Goal: Task Accomplishment & Management: Manage account settings

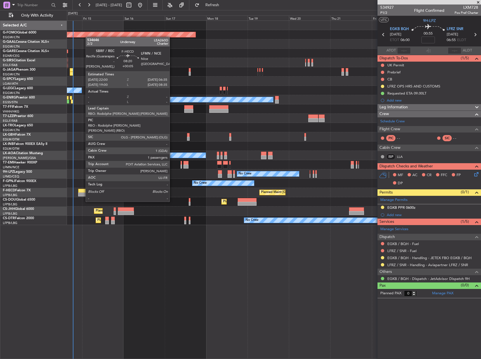
click at [83, 191] on div at bounding box center [85, 191] width 15 height 4
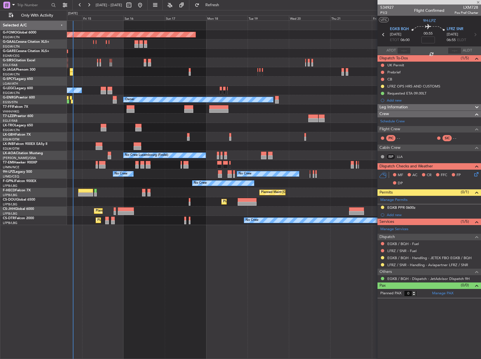
type input "+00:05"
type input "1"
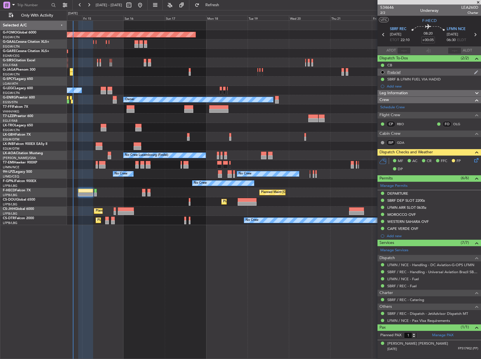
click at [387, 71] on div "Prebrief" at bounding box center [430, 72] width 104 height 7
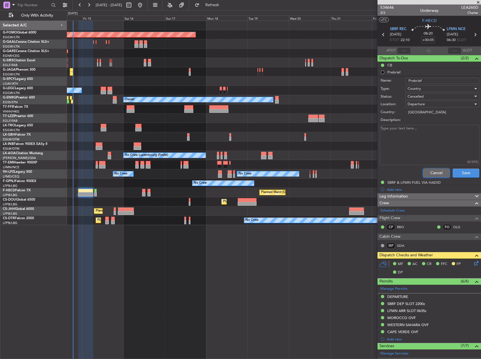
click at [428, 170] on button "Cancel" at bounding box center [436, 172] width 27 height 9
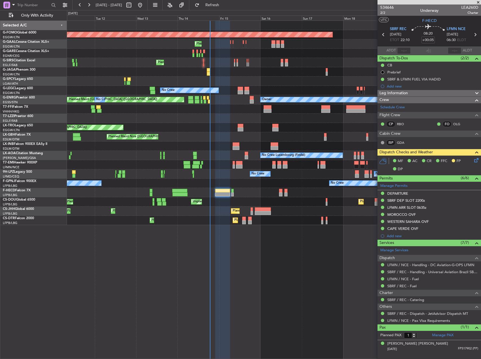
click at [245, 182] on div "No Crew No Crew" at bounding box center [274, 183] width 414 height 9
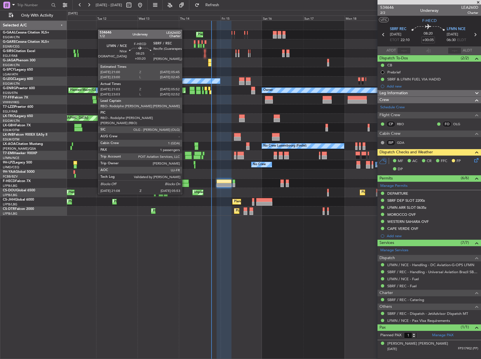
click at [185, 183] on div at bounding box center [181, 185] width 15 height 4
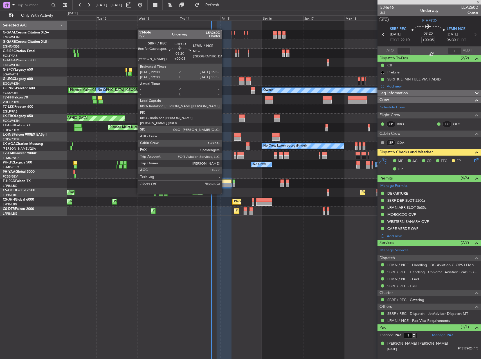
type input "+00:20"
type input "21:18"
type input "05:47"
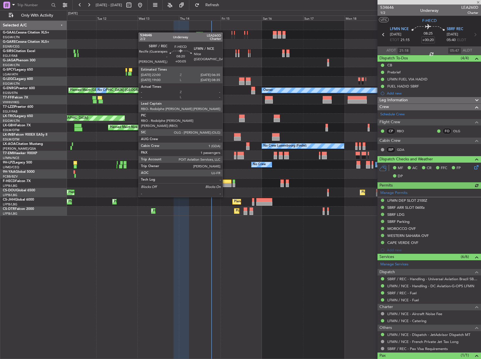
click at [225, 186] on div at bounding box center [224, 185] width 15 height 4
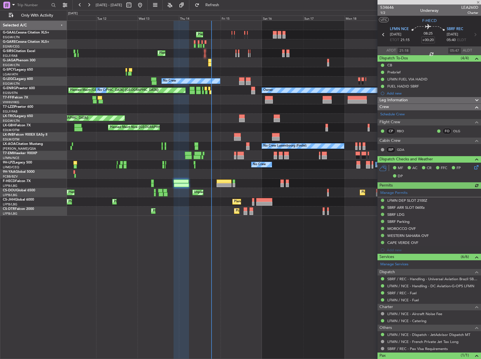
type input "+00:05"
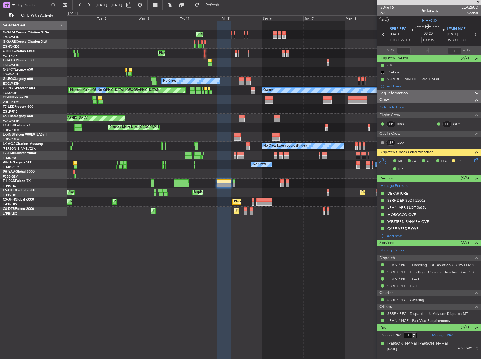
click at [475, 158] on icon at bounding box center [475, 159] width 5 height 5
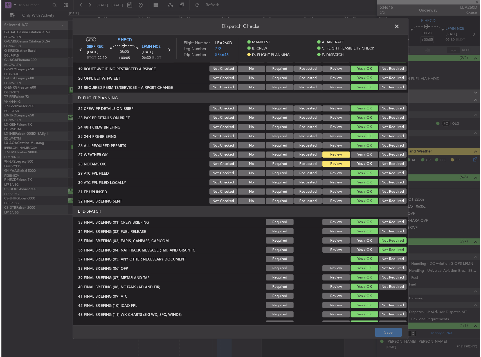
scroll to position [248, 0]
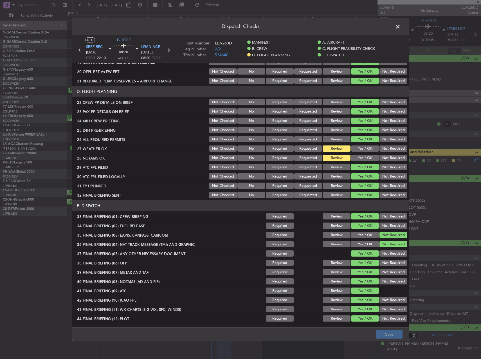
click at [364, 146] on button "Yes / OK" at bounding box center [365, 148] width 28 height 6
click at [364, 155] on button "Yes / OK" at bounding box center [365, 158] width 28 height 6
click at [387, 333] on button "Save" at bounding box center [389, 334] width 27 height 9
click at [401, 27] on span at bounding box center [401, 28] width 0 height 11
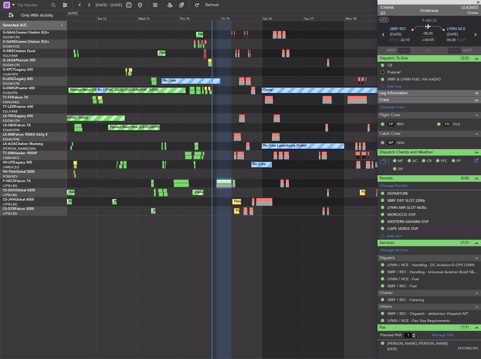
click at [381, 13] on span "2/2" at bounding box center [387, 12] width 14 height 5
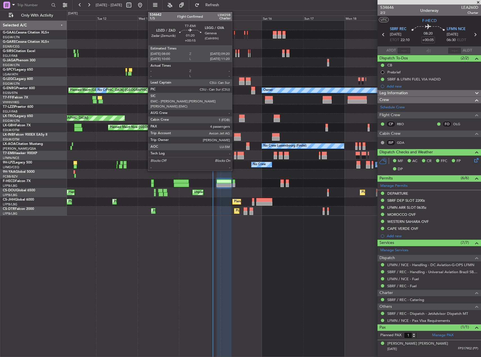
click at [235, 158] on div at bounding box center [235, 157] width 3 height 4
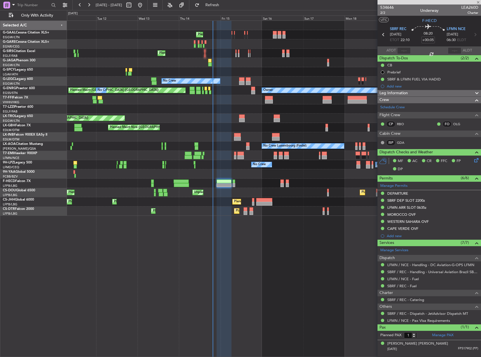
type input "+00:15"
type input "4"
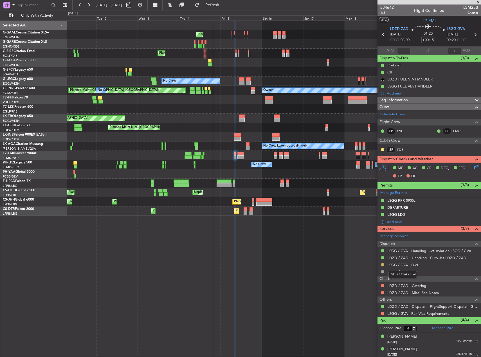
drag, startPoint x: 394, startPoint y: 264, endPoint x: 384, endPoint y: 264, distance: 10.7
click at [385, 264] on div "LSGG / GVA - Fuel" at bounding box center [430, 264] width 104 height 7
click at [382, 264] on button at bounding box center [382, 264] width 3 height 3
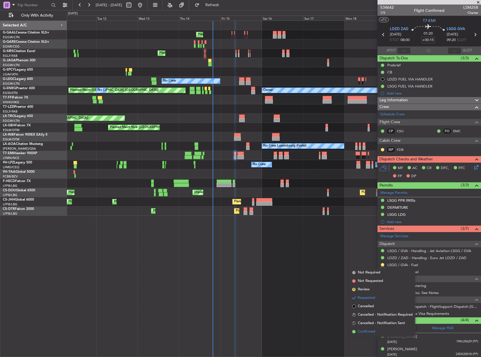
drag, startPoint x: 380, startPoint y: 331, endPoint x: 425, endPoint y: 334, distance: 45.7
click at [380, 331] on li "Confirmed" at bounding box center [382, 331] width 65 height 8
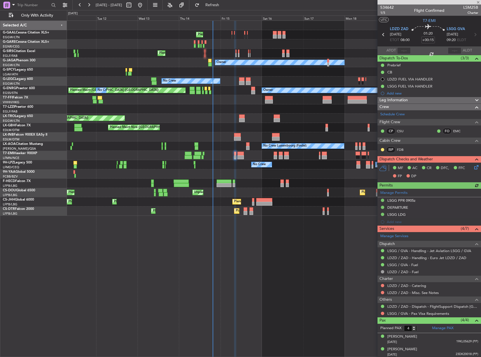
click at [230, 212] on div "Planned Maint [GEOGRAPHIC_DATA] ([GEOGRAPHIC_DATA]) Planned Maint Sofia No Crew…" at bounding box center [274, 210] width 414 height 9
click at [113, 215] on div "Planned Maint No Crew Planned Maint [GEOGRAPHIC_DATA] ([GEOGRAPHIC_DATA]) Owner…" at bounding box center [274, 189] width 414 height 336
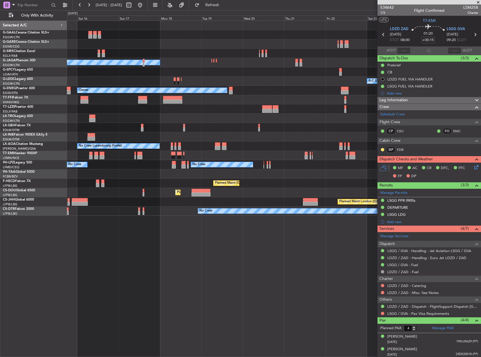
click at [83, 214] on div "Planned Maint Planned [GEOGRAPHIC_DATA] Planned Maint [GEOGRAPHIC_DATA] ([GEOGR…" at bounding box center [274, 189] width 414 height 336
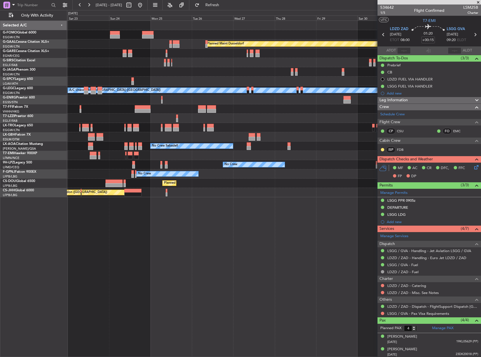
click at [172, 223] on div "Planned Maint Dusseldorf Planned Maint [GEOGRAPHIC_DATA] ([GEOGRAPHIC_DATA]) A/…" at bounding box center [274, 189] width 414 height 336
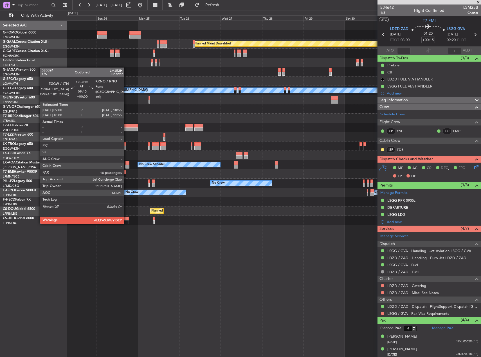
click at [127, 223] on div at bounding box center [120, 222] width 17 height 4
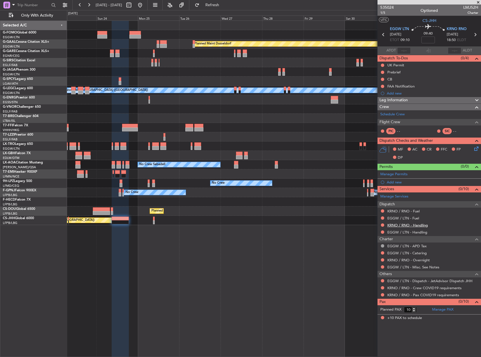
click at [418, 226] on link "KRNO / RNO - Handling" at bounding box center [407, 225] width 41 height 5
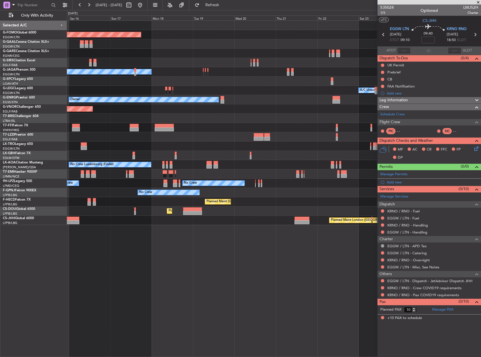
click at [400, 117] on fb-app "[DATE] - [DATE] Refresh Quick Links Only With Activity Planned Maint Windsor Lo…" at bounding box center [240, 180] width 481 height 353
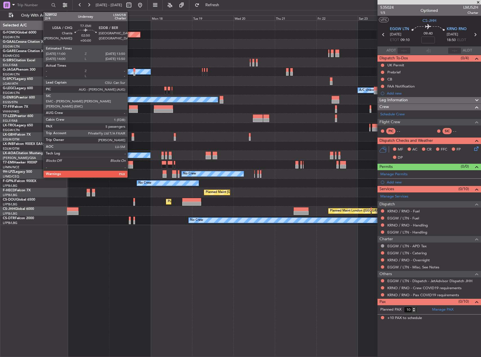
click at [130, 162] on div at bounding box center [130, 163] width 5 height 4
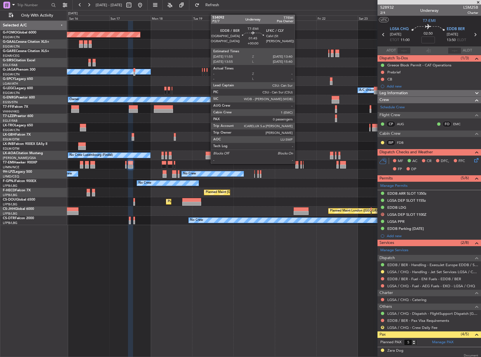
click at [297, 163] on div at bounding box center [296, 163] width 3 height 4
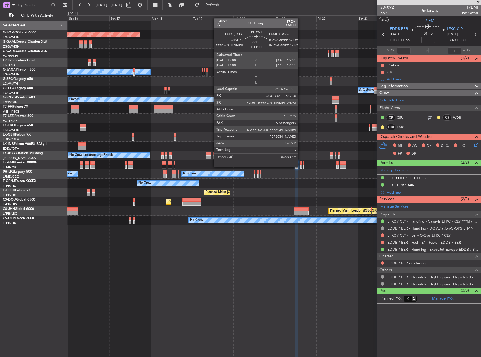
click at [300, 167] on div at bounding box center [300, 167] width 1 height 4
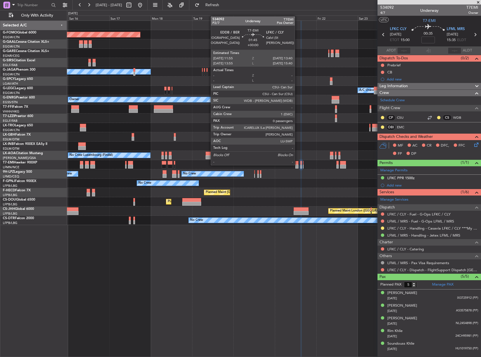
click at [297, 164] on div at bounding box center [296, 163] width 3 height 4
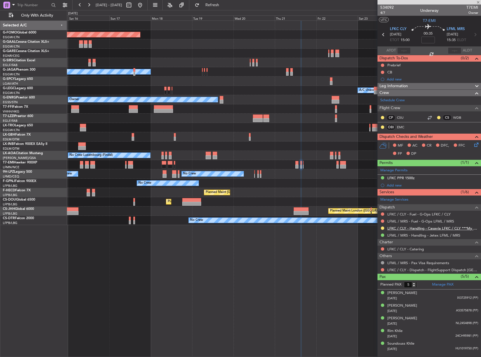
type input "0"
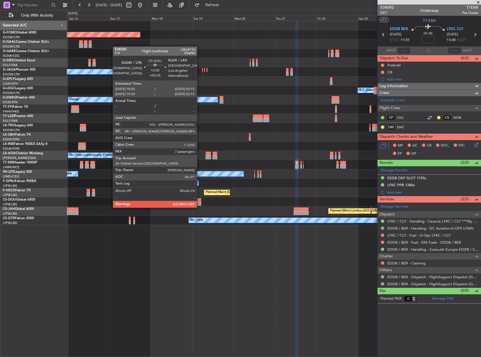
click at [199, 202] on div at bounding box center [191, 204] width 19 height 4
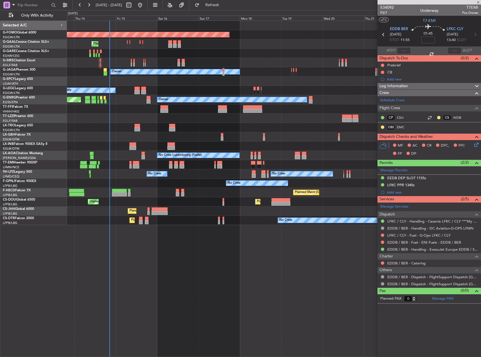
click at [317, 203] on div "Planned Maint Windsor Locks ([PERSON_NAME] Intl) Planned Maint Planned Maint [G…" at bounding box center [274, 123] width 414 height 204
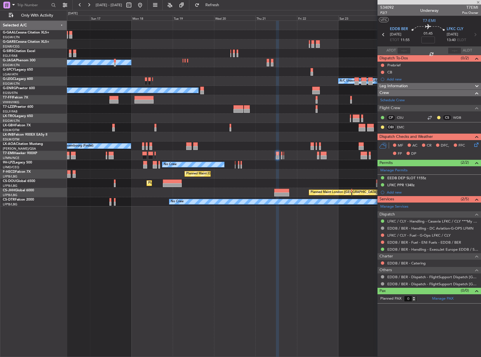
type input "+00:35"
type input "7"
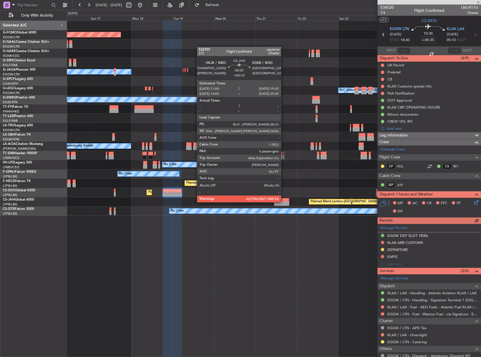
click at [284, 202] on div at bounding box center [281, 204] width 15 height 4
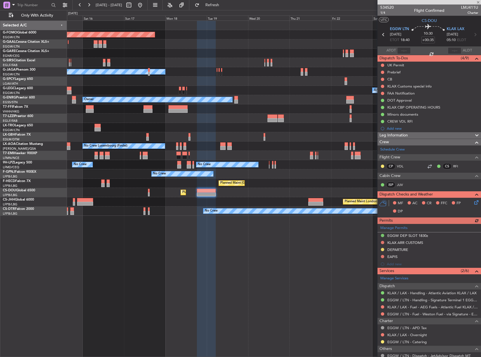
click at [66, 198] on div "Planned Maint Windsor Locks ([PERSON_NAME] Intl) Planned Maint Planned [GEOGRAP…" at bounding box center [240, 183] width 481 height 347
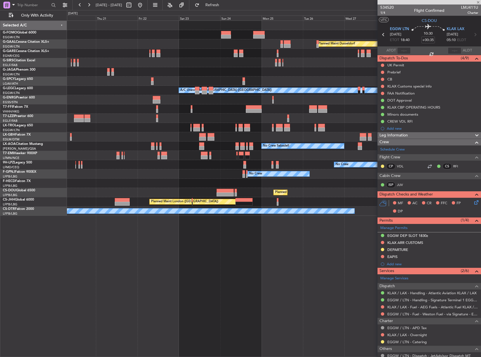
type input "+00:10"
type input "6"
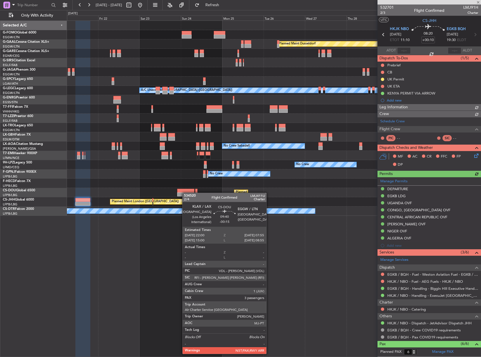
click at [185, 193] on div at bounding box center [185, 194] width 17 height 4
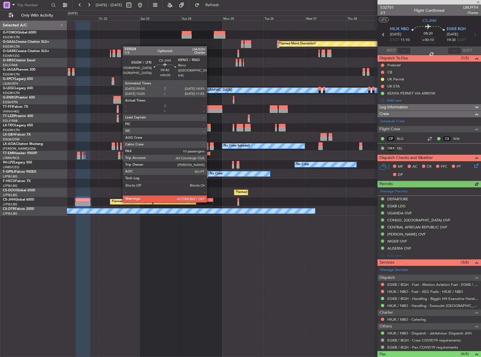
click at [209, 202] on div at bounding box center [204, 204] width 17 height 4
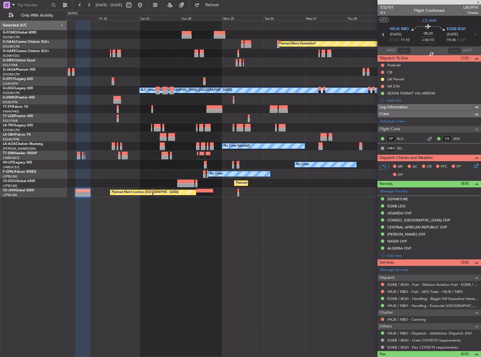
type input "10"
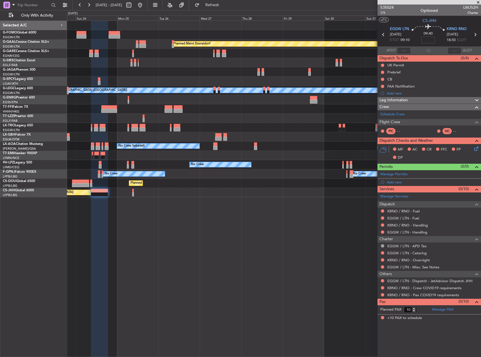
click at [186, 224] on div "Planned Maint Dusseldorf Planned Maint [GEOGRAPHIC_DATA] ([GEOGRAPHIC_DATA]) A/…" at bounding box center [274, 189] width 414 height 336
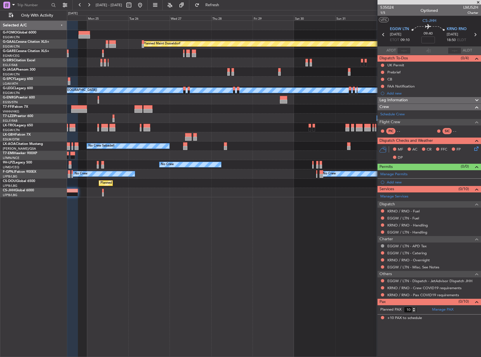
click at [207, 215] on div "Planned Maint Dusseldorf Planned Maint [GEOGRAPHIC_DATA] ([GEOGRAPHIC_DATA]) A/…" at bounding box center [274, 189] width 414 height 336
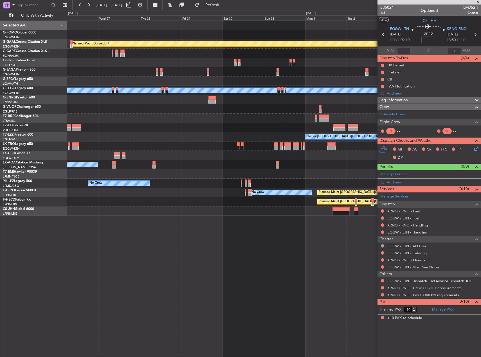
click at [144, 208] on div "Planned Maint London ([GEOGRAPHIC_DATA])" at bounding box center [274, 210] width 414 height 9
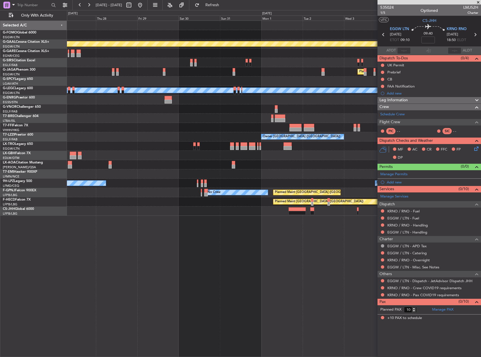
click at [174, 210] on div at bounding box center [274, 210] width 414 height 9
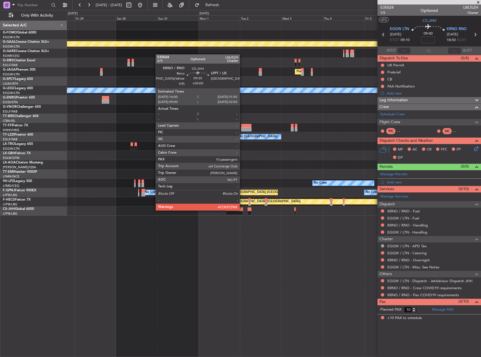
click at [239, 210] on div at bounding box center [234, 209] width 17 height 4
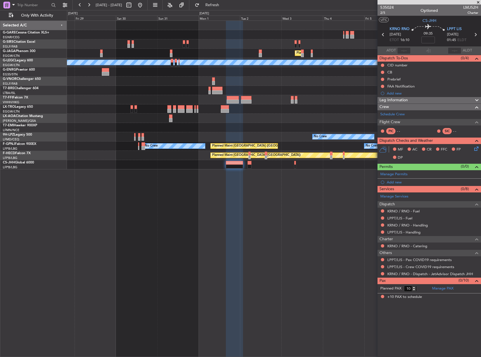
click at [322, 219] on div "Planned Maint [GEOGRAPHIC_DATA] ([GEOGRAPHIC_DATA]) A/C Unavailable [GEOGRAPHIC…" at bounding box center [274, 189] width 414 height 336
click at [405, 234] on div "KRNO / RNO - Handling" at bounding box center [407, 234] width 37 height 7
click at [403, 232] on link "LPPT/LIS - Handling" at bounding box center [403, 232] width 33 height 5
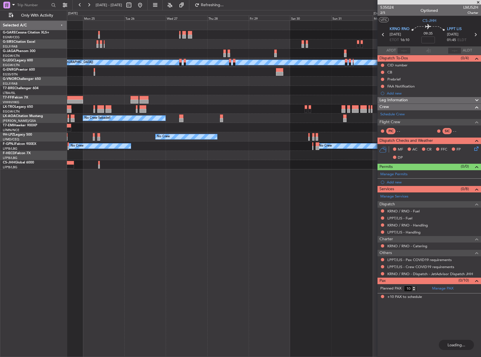
click at [394, 190] on fb-app "[DATE] - [DATE] Refreshing... Quick Links Only With Activity Planned Maint [GEO…" at bounding box center [240, 180] width 481 height 353
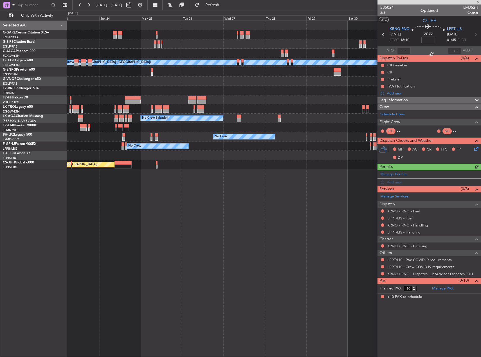
click at [343, 182] on div "Planned Maint [GEOGRAPHIC_DATA] ([GEOGRAPHIC_DATA]) A/C Unavailable [GEOGRAPHIC…" at bounding box center [274, 189] width 414 height 336
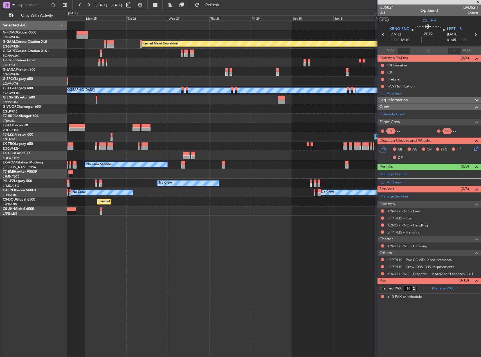
click at [255, 123] on div "Planned Maint Dusseldorf Planned Maint [GEOGRAPHIC_DATA] ([GEOGRAPHIC_DATA]) A/…" at bounding box center [274, 118] width 414 height 195
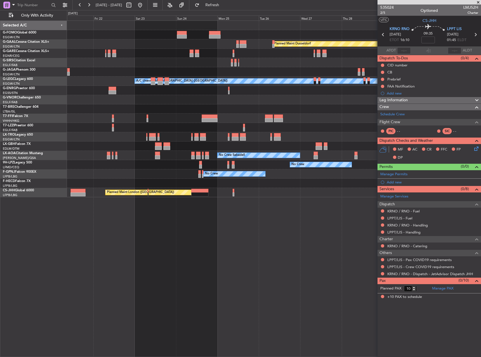
click at [350, 170] on div "No Crew No Crew Planned Maint [GEOGRAPHIC_DATA] ([GEOGRAPHIC_DATA]) No Crew" at bounding box center [274, 173] width 414 height 9
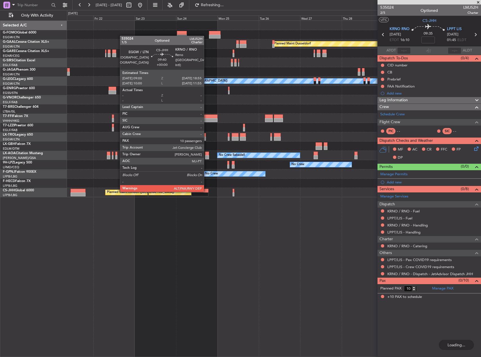
click at [206, 191] on div at bounding box center [199, 191] width 17 height 4
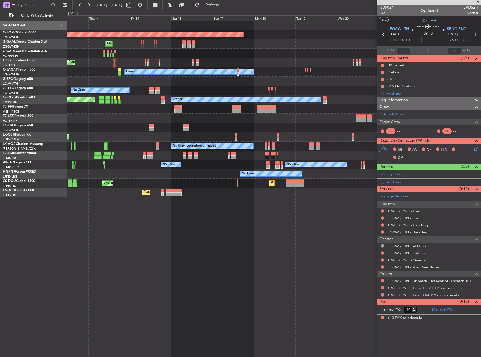
click at [431, 104] on fb-app "21 Aug 2025 - 31 Aug 2025 Refresh Quick Links Only With Activity Planned Maint …" at bounding box center [240, 180] width 481 height 353
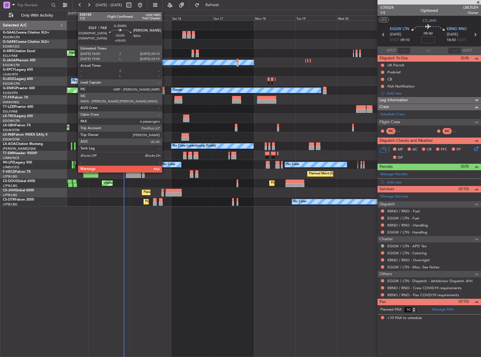
click at [165, 91] on div at bounding box center [163, 92] width 4 height 4
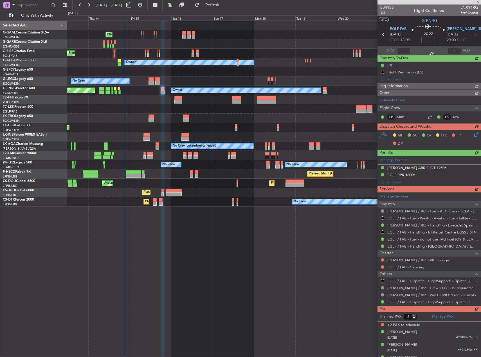
click at [105, 216] on div "Planned Maint Planned Maint London (Farnborough) Owner A/C Unavailable London (…" at bounding box center [274, 189] width 414 height 336
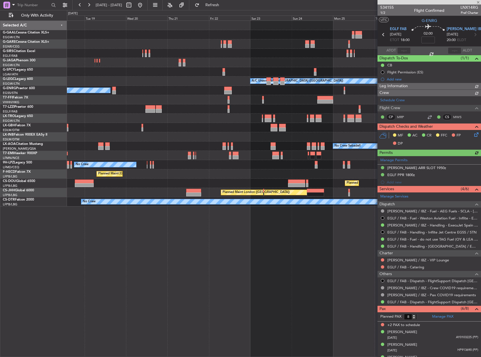
click at [200, 214] on div "Planned Maint Dusseldorf Owner A/C Unavailable London (Luton) Owner No Crew Sab…" at bounding box center [274, 189] width 414 height 336
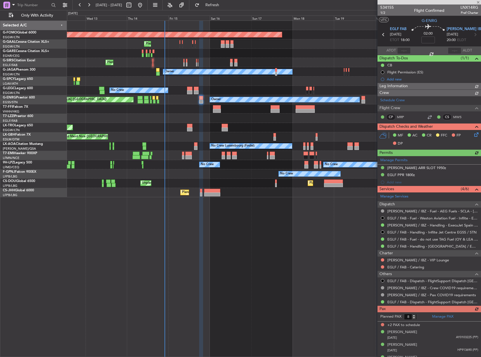
click at [395, 100] on fb-app "19 Aug 2025 - 29 Aug 2025 Refresh Quick Links Only With Activity Planned Maint …" at bounding box center [240, 180] width 481 height 353
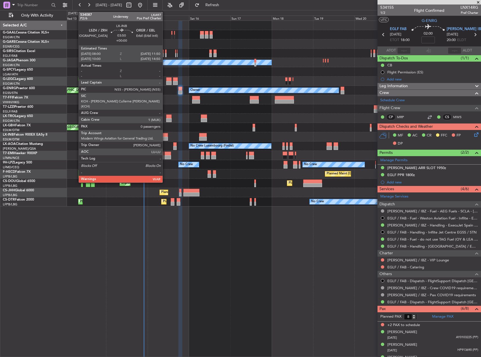
click at [165, 136] on div at bounding box center [164, 135] width 7 height 4
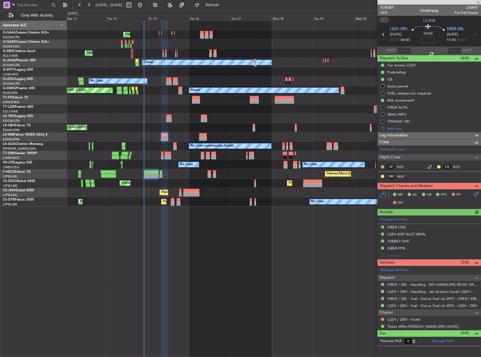
click at [385, 136] on span "Leg Information" at bounding box center [393, 135] width 28 height 6
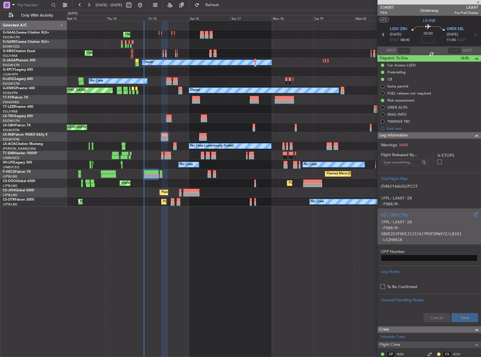
click at [406, 226] on p "-F900/M-SBDE2E3FGHIJ1J3J4J7M3P2RWXYZ/LB1D1" at bounding box center [429, 231] width 97 height 12
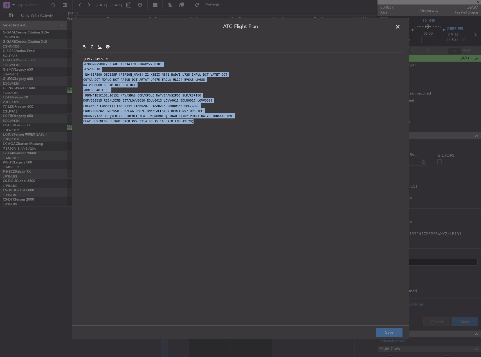
click at [211, 137] on div "(FPL-LXA97-IN -F900/M-SBDE2E3FGHIJ1J3J4J7M3P2RWXYZ/LB1D1 -LSZH0810 -N0461F390 D…" at bounding box center [240, 186] width 325 height 267
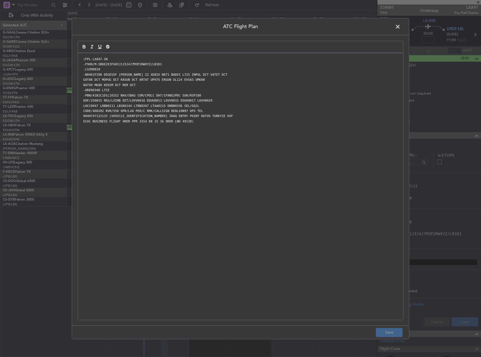
click at [401, 24] on span at bounding box center [401, 27] width 0 height 11
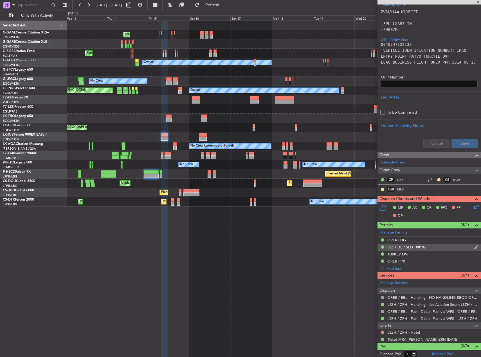
scroll to position [176, 0]
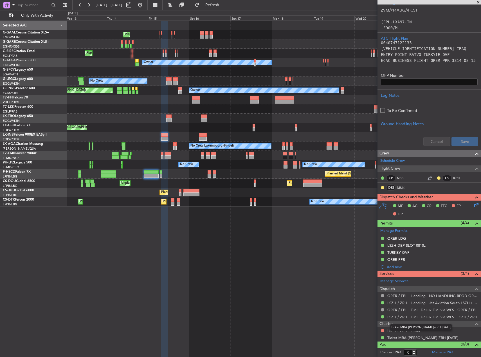
click at [410, 332] on mat-tooltip-component "Ticket MRA BEG-ZRH 15AUG" at bounding box center [421, 327] width 70 height 15
click at [401, 329] on link "LSZH / ZRH - Hotel" at bounding box center [403, 330] width 33 height 5
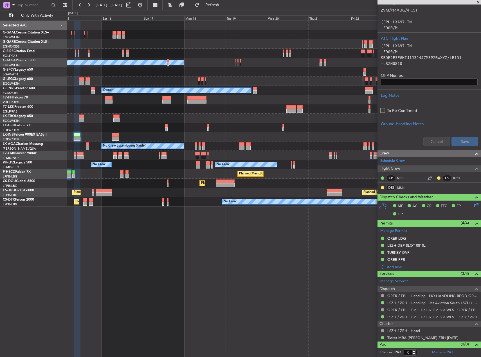
click at [56, 132] on div "Planned Maint Planned Maint Dusseldorf Planned Maint London (Farnborough) Owner…" at bounding box center [240, 183] width 481 height 347
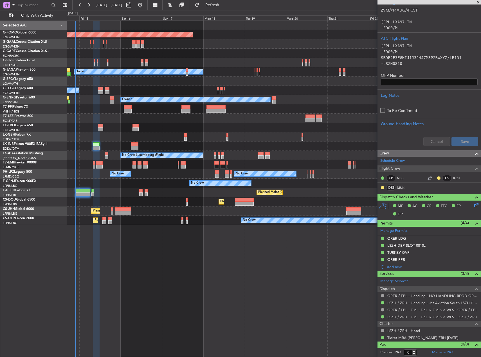
click at [161, 125] on div "Unplanned Maint [GEOGRAPHIC_DATA] ([GEOGRAPHIC_DATA])" at bounding box center [274, 127] width 414 height 9
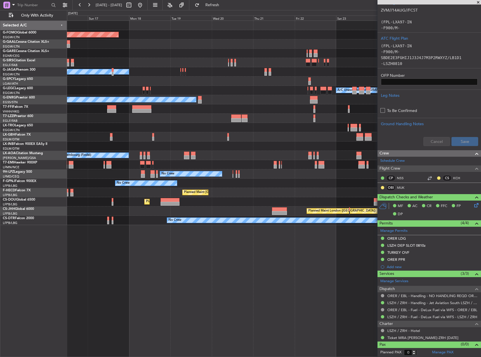
click at [189, 150] on div at bounding box center [274, 145] width 414 height 9
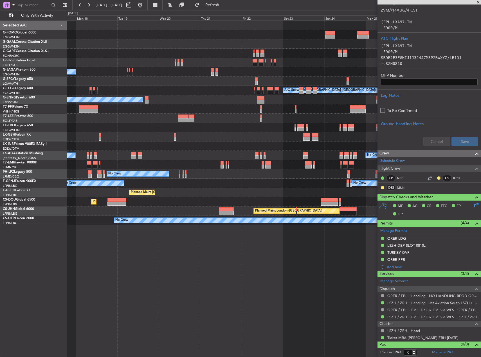
click at [167, 154] on div "No Crew Luxembourg (Findel) No Crew Sabadell" at bounding box center [274, 155] width 414 height 9
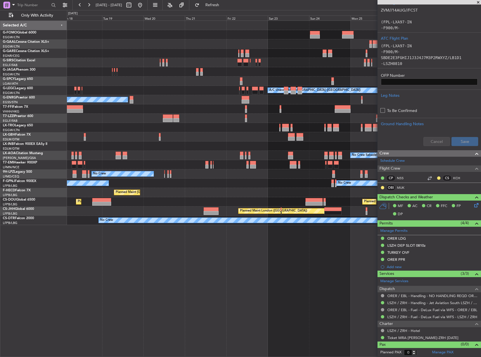
click at [162, 155] on div "No Crew Sabadell No Crew Luxembourg (Findel)" at bounding box center [274, 155] width 414 height 9
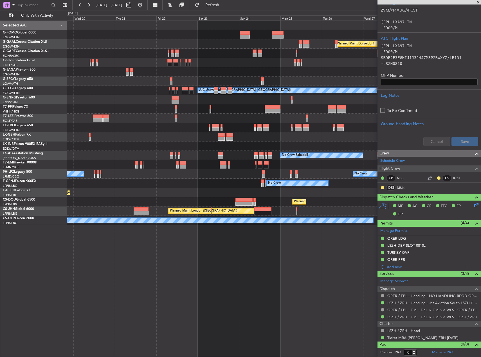
click at [161, 148] on div at bounding box center [274, 145] width 414 height 9
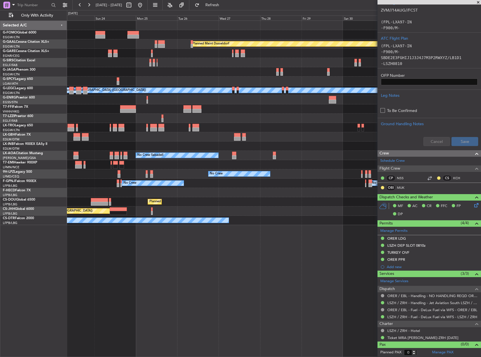
click at [170, 148] on div at bounding box center [274, 145] width 414 height 9
click at [170, 145] on div at bounding box center [274, 145] width 414 height 9
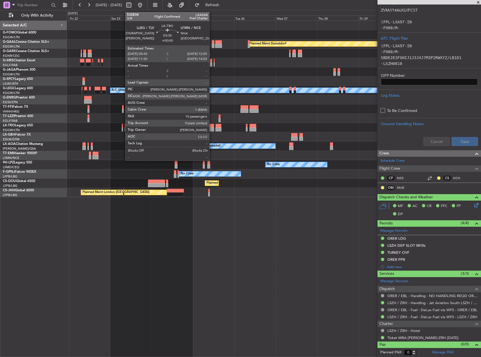
click at [212, 130] on div at bounding box center [210, 129] width 7 height 4
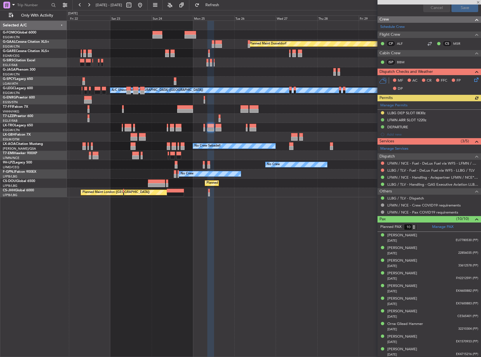
scroll to position [211, 0]
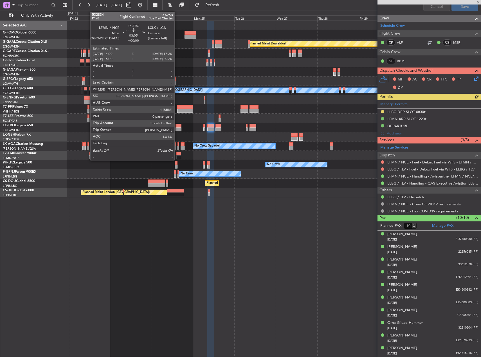
click at [177, 127] on div at bounding box center [179, 126] width 6 height 4
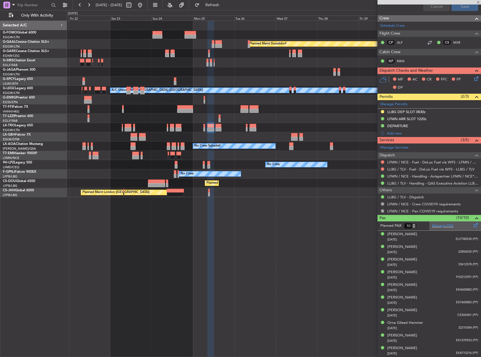
type input "0"
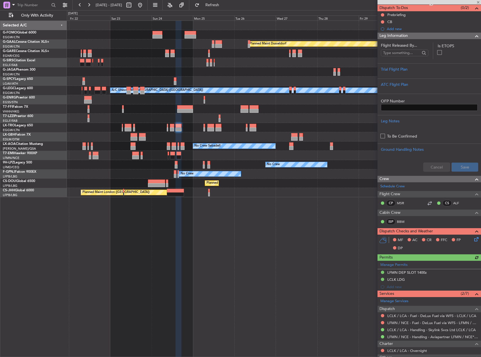
scroll to position [91, 0]
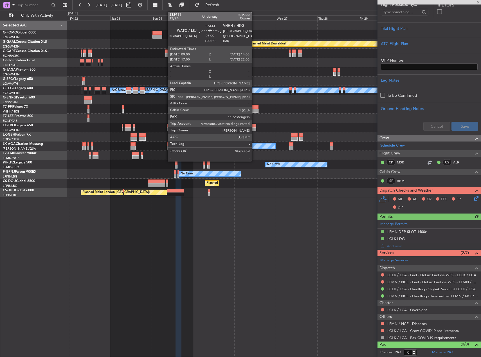
click at [254, 110] on div at bounding box center [254, 111] width 9 height 4
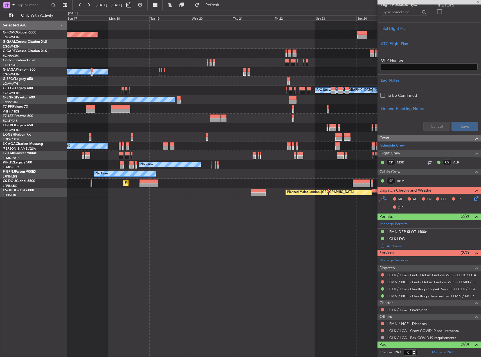
type input "+00:40"
type input "11"
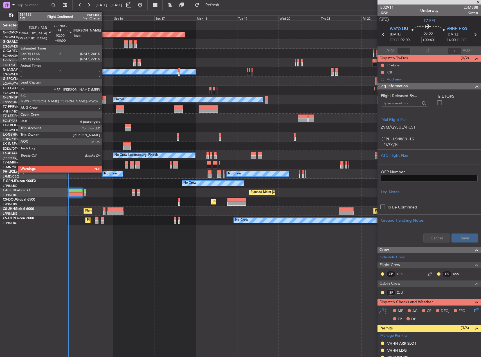
click at [105, 103] on div at bounding box center [104, 102] width 4 height 4
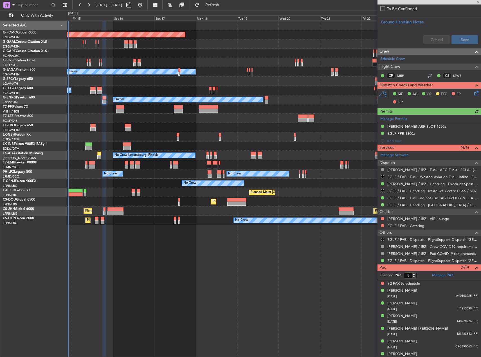
scroll to position [214, 0]
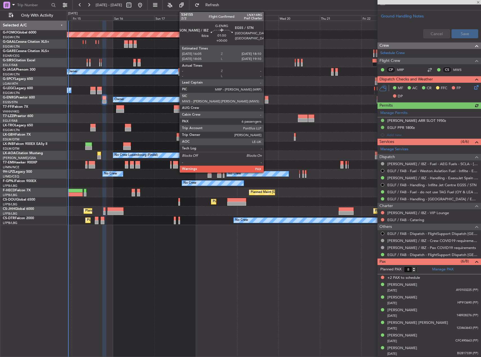
click at [266, 98] on div at bounding box center [267, 98] width 4 height 4
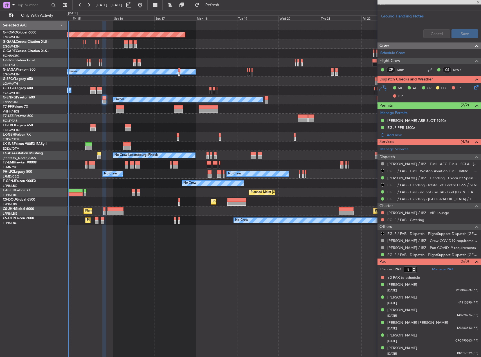
type input "7"
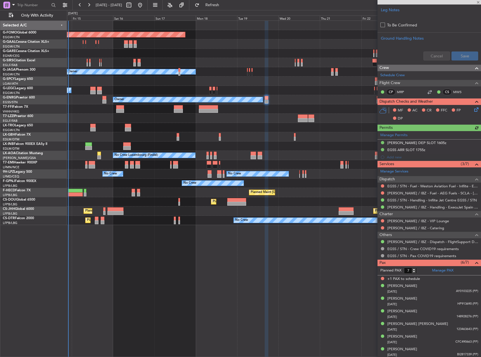
scroll to position [179, 0]
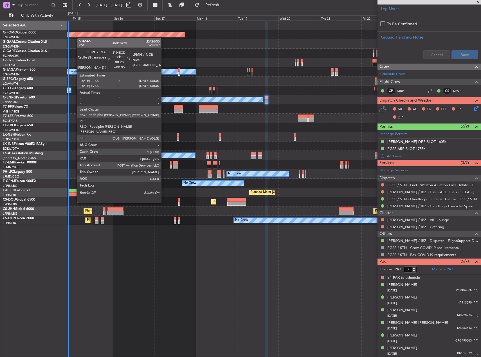
click at [74, 192] on div at bounding box center [75, 191] width 15 height 4
type input "+00:05"
type input "1"
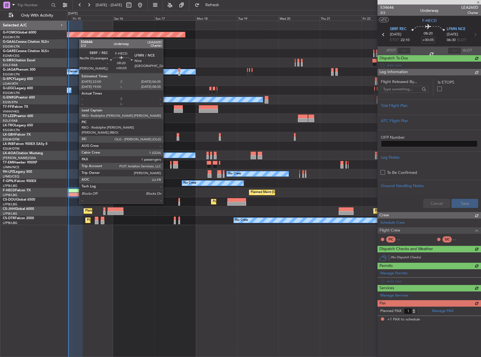
scroll to position [0, 0]
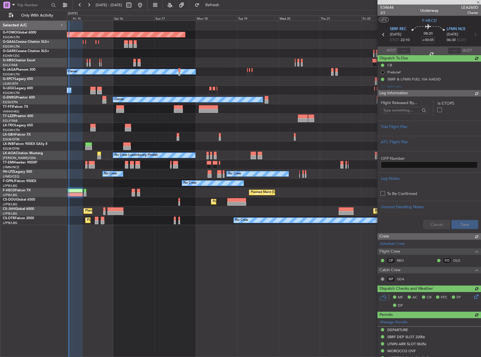
type input "22:14"
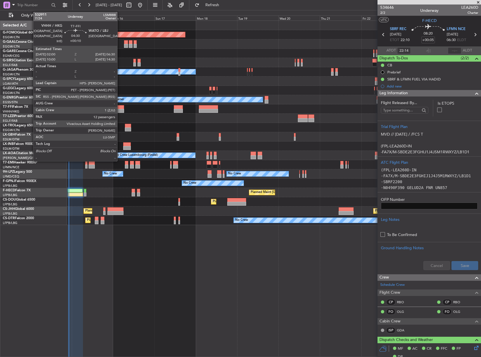
click at [120, 109] on div at bounding box center [120, 111] width 8 height 4
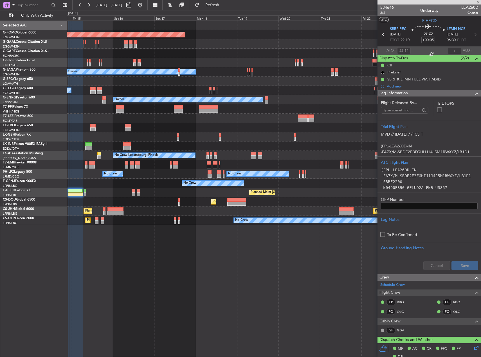
type input "+00:10"
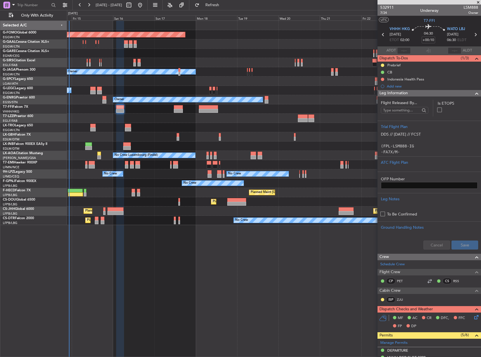
click at [361, 152] on div "No Crew Luxembourg (Findel) No Crew Sabadell" at bounding box center [274, 155] width 414 height 9
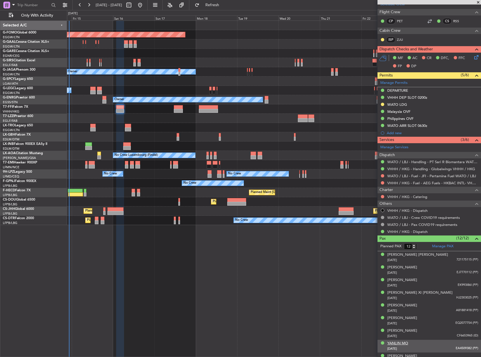
scroll to position [306, 0]
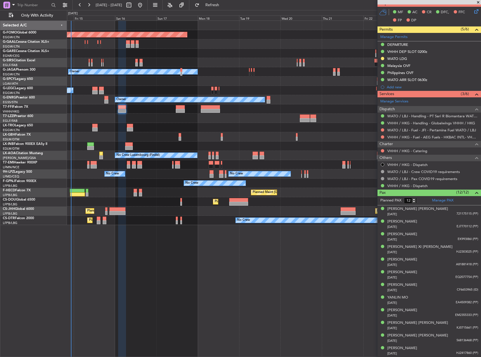
click at [268, 257] on div "Planned Maint Windsor Locks (Bradley Intl) Planned Maint Planned Maint Dusseldo…" at bounding box center [274, 189] width 414 height 336
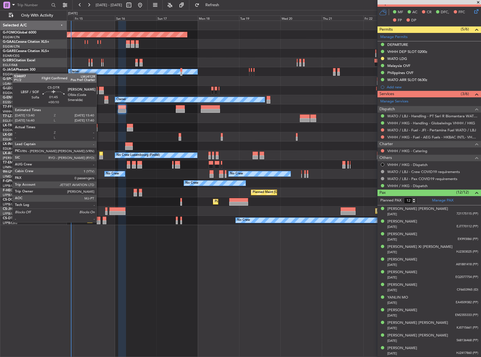
click at [99, 222] on div at bounding box center [99, 222] width 4 height 4
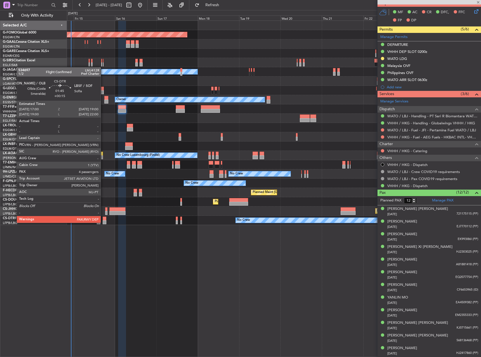
type input "0"
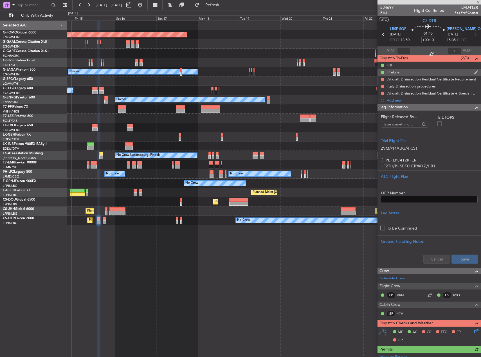
click at [400, 73] on div "Prebrief" at bounding box center [393, 72] width 13 height 5
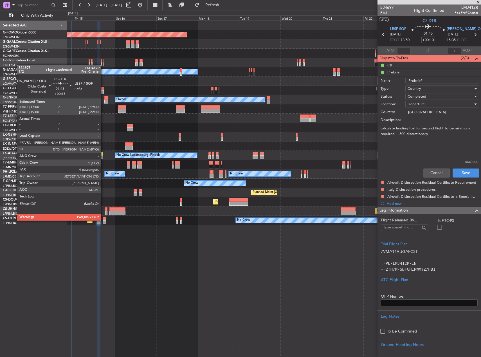
click at [104, 220] on div at bounding box center [105, 219] width 4 height 4
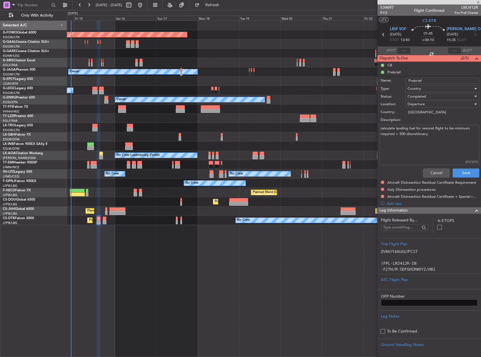
type input "+00:15"
type input "4"
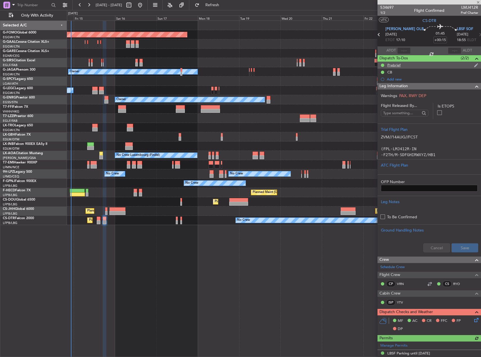
click at [407, 65] on div "Prebrief" at bounding box center [430, 65] width 104 height 7
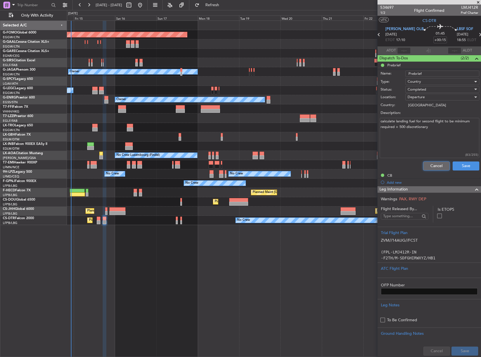
click at [433, 168] on button "Cancel" at bounding box center [436, 165] width 27 height 9
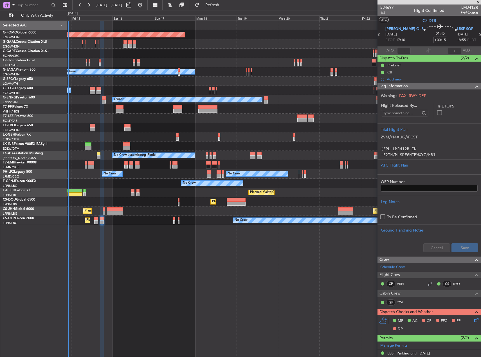
click at [97, 227] on div "Planned Maint Windsor Locks (Bradley Intl) Planned Maint Planned Maint Dusseldo…" at bounding box center [274, 189] width 414 height 336
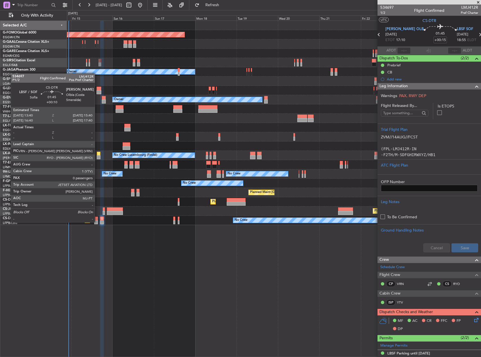
click at [97, 222] on div at bounding box center [96, 222] width 4 height 4
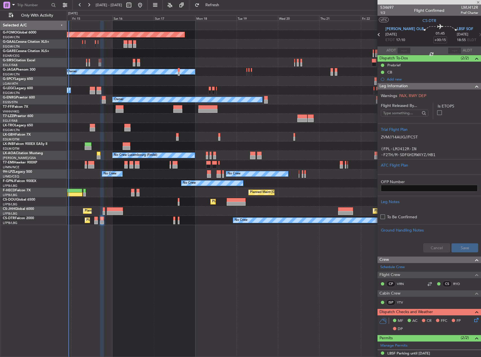
type input "+00:10"
type input "0"
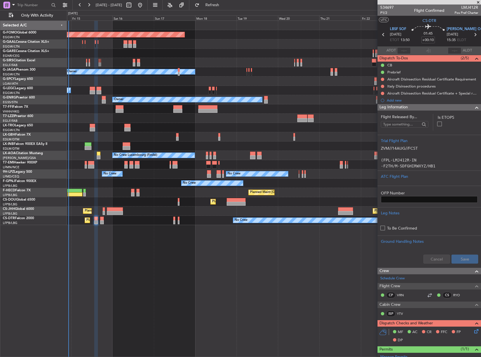
click at [147, 208] on div "Planned Maint London (Biggin Hill) Planned Maint Paris (Le Bourget) Planned Mai…" at bounding box center [274, 210] width 414 height 9
click at [152, 223] on div "No Crew Planned Maint Paris (Le Bourget) Planned Maint Sofia" at bounding box center [274, 220] width 414 height 9
click at [137, 219] on div "No Crew Planned Maint Paris (Le Bourget) Planned Maint Sofia" at bounding box center [274, 220] width 414 height 9
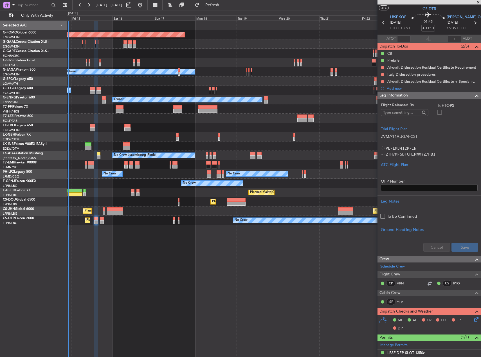
scroll to position [28, 0]
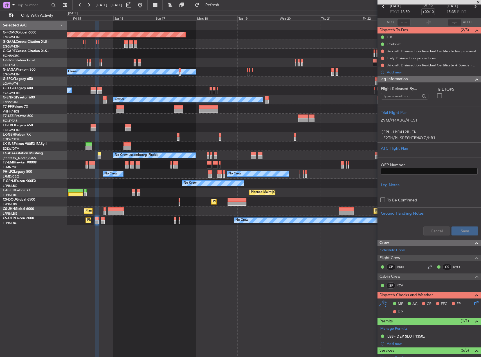
click at [297, 240] on div "Planned Maint Windsor Locks (Bradley Intl) Planned Maint Planned Maint Dusseldo…" at bounding box center [274, 189] width 414 height 336
click at [319, 251] on div "Planned Maint Windsor Locks (Bradley Intl) Planned Maint Planned Maint Dusseldo…" at bounding box center [274, 189] width 414 height 336
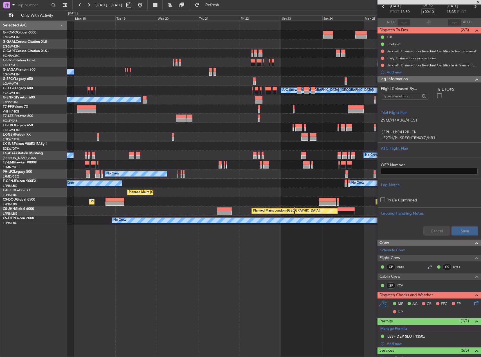
click at [145, 167] on div "Planned Maint Windsor Locks (Bradley Intl) Planned Maint Dusseldorf Owner A/C U…" at bounding box center [274, 123] width 414 height 204
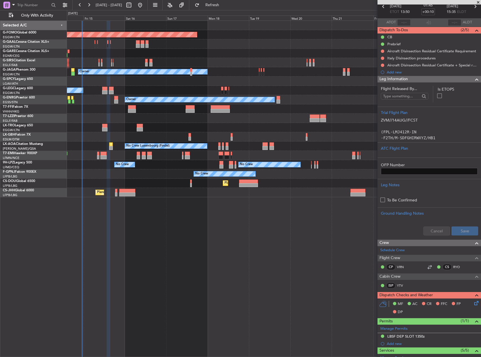
click at [361, 77] on div at bounding box center [274, 81] width 414 height 9
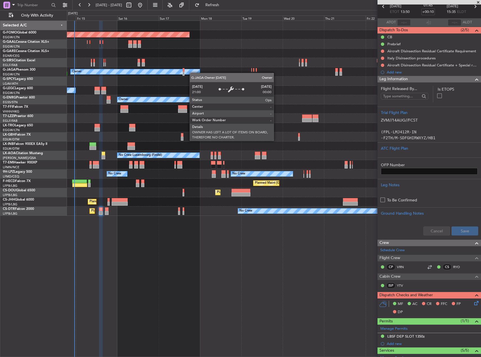
click at [188, 73] on div "Owner" at bounding box center [135, 71] width 129 height 5
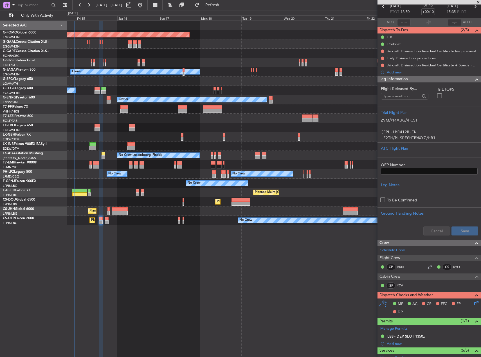
click at [263, 47] on div "Planned Maint Planned Maint Dusseldorf" at bounding box center [274, 43] width 414 height 9
